Goal: Register for event/course

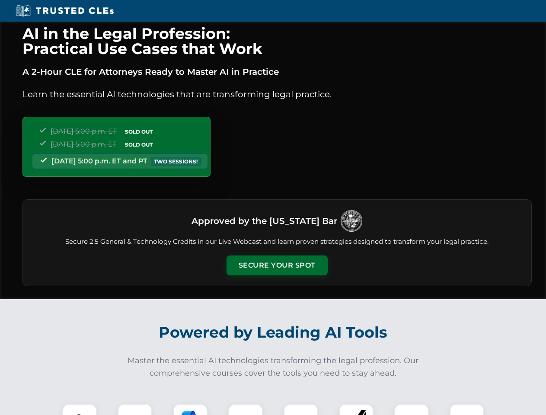
click at [277, 266] on button "Secure Your Spot" at bounding box center [277, 266] width 101 height 20
click at [80, 410] on img at bounding box center [79, 421] width 25 height 25
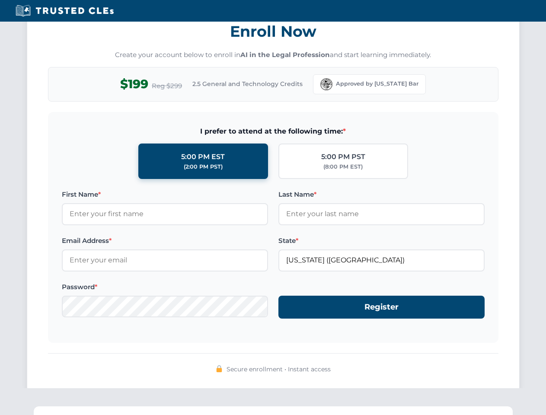
scroll to position [849, 0]
